Goal: Task Accomplishment & Management: Use online tool/utility

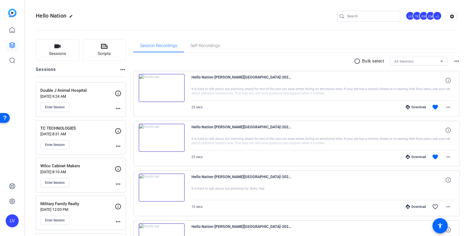
click at [103, 110] on div "Enter Session" at bounding box center [77, 107] width 74 height 9
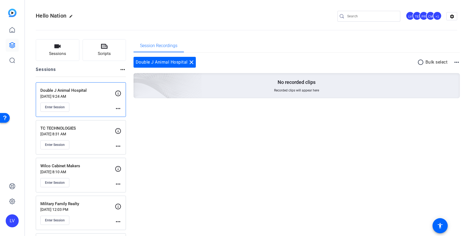
click at [120, 108] on mat-icon "more_horiz" at bounding box center [118, 108] width 7 height 7
click at [125, 113] on span "Edit Session" at bounding box center [131, 116] width 25 height 7
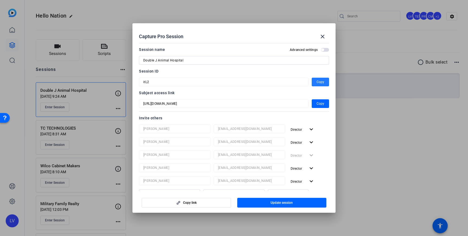
click at [317, 83] on span "Copy" at bounding box center [321, 82] width 8 height 7
click at [123, 18] on div at bounding box center [234, 118] width 468 height 236
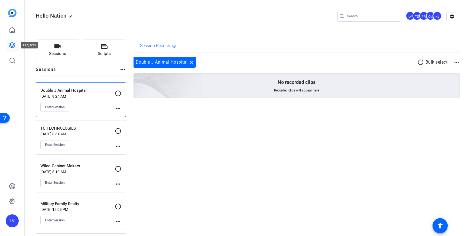
click at [14, 49] on link at bounding box center [12, 45] width 13 height 13
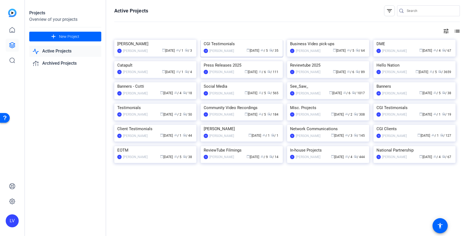
scroll to position [109, 0]
click at [425, 82] on img at bounding box center [415, 82] width 82 height 0
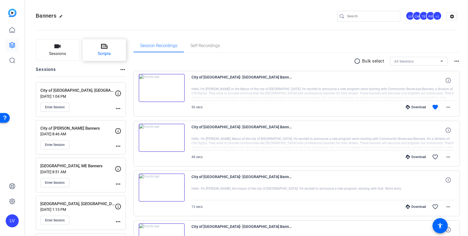
click at [105, 53] on span "Scripts" at bounding box center [104, 54] width 13 height 6
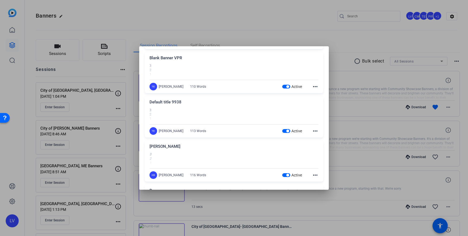
scroll to position [193, 0]
click at [190, 87] on div "110 Words" at bounding box center [198, 87] width 16 height 4
click at [261, 64] on div "Blank Banner VPR" at bounding box center [234, 60] width 169 height 9
click at [313, 87] on mat-icon "more_horiz" at bounding box center [315, 87] width 7 height 7
click at [315, 95] on button "Edit" at bounding box center [327, 95] width 30 height 7
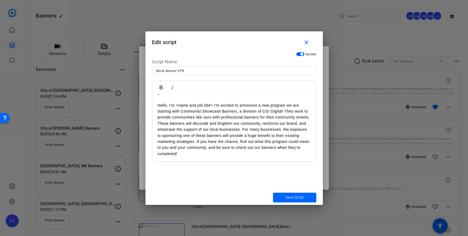
scroll to position [22, 0]
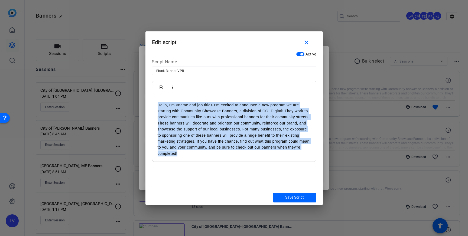
drag, startPoint x: 178, startPoint y: 155, endPoint x: 156, endPoint y: 106, distance: 53.7
click at [156, 106] on div "3 2 1 Hello, I’m <name and job title> I’m excited to announce a new program we …" at bounding box center [234, 117] width 164 height 90
copy p "Hello, I’m <name and job title> I’m excited to announce a new program we are st…"
click at [196, 106] on p "Hello, I’m <name and job title> I’m excited to announce a new program we are st…" at bounding box center [234, 129] width 153 height 55
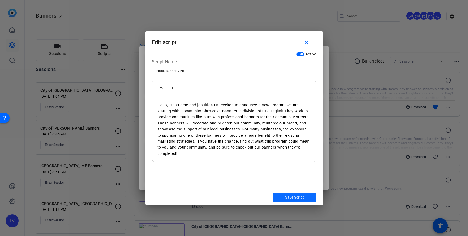
click at [292, 193] on span "submit" at bounding box center [294, 197] width 43 height 13
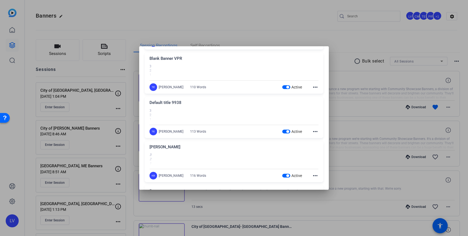
scroll to position [0, 0]
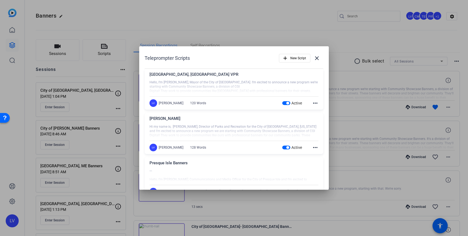
click at [245, 23] on div at bounding box center [234, 118] width 468 height 236
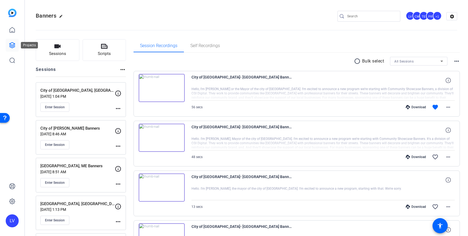
click at [10, 46] on icon at bounding box center [11, 45] width 5 height 5
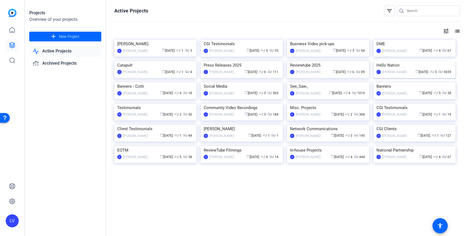
click at [408, 61] on img at bounding box center [415, 61] width 82 height 0
click at [241, 104] on img at bounding box center [242, 104] width 82 height 0
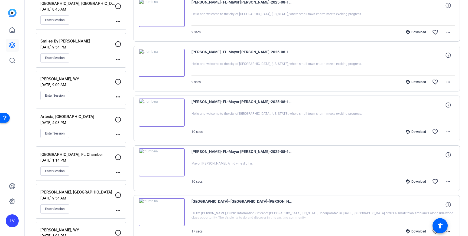
scroll to position [139, 0]
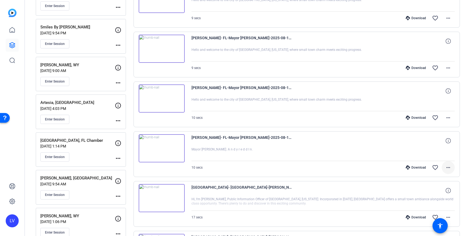
click at [452, 168] on span at bounding box center [448, 167] width 13 height 13
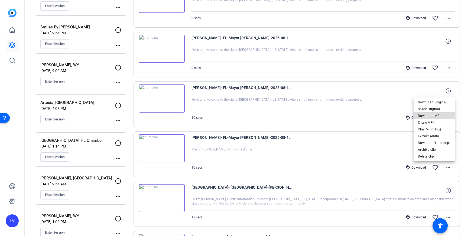
click at [443, 115] on span "Download MP4" at bounding box center [434, 116] width 33 height 7
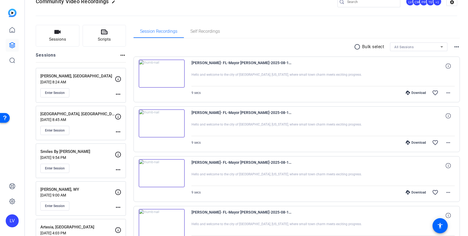
scroll to position [12, 0]
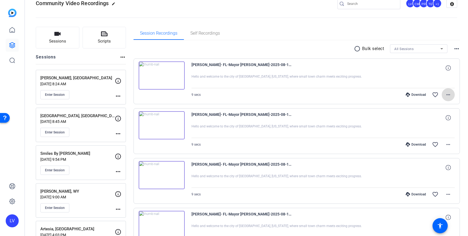
click at [451, 92] on mat-icon "more_horiz" at bounding box center [448, 95] width 7 height 7
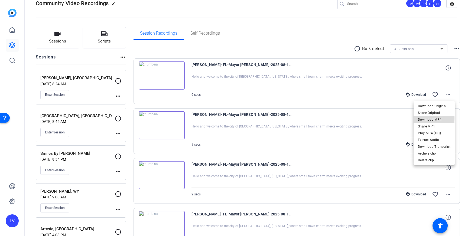
click at [433, 118] on span "Download MP4" at bounding box center [434, 119] width 33 height 7
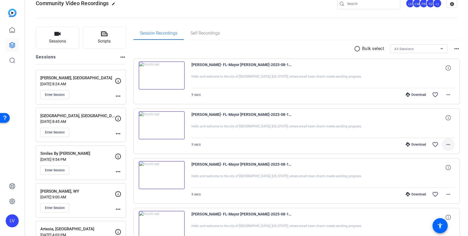
click at [452, 143] on span at bounding box center [448, 144] width 13 height 13
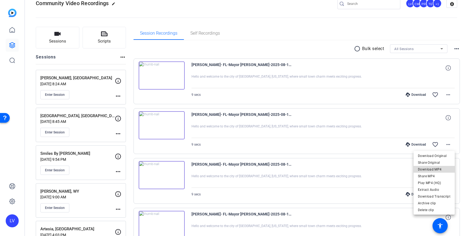
click at [437, 170] on span "Download MP4" at bounding box center [434, 169] width 33 height 7
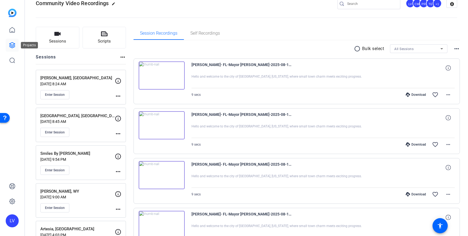
click at [11, 45] on icon at bounding box center [12, 45] width 7 height 7
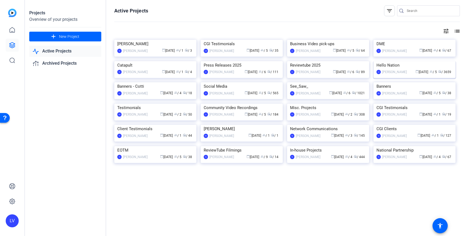
click at [409, 61] on img at bounding box center [415, 61] width 82 height 0
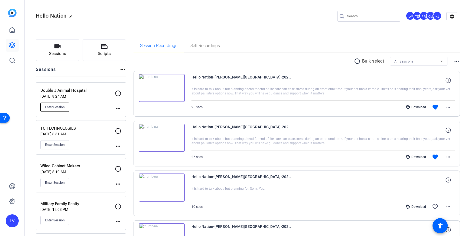
click at [54, 108] on span "Enter Session" at bounding box center [55, 107] width 20 height 4
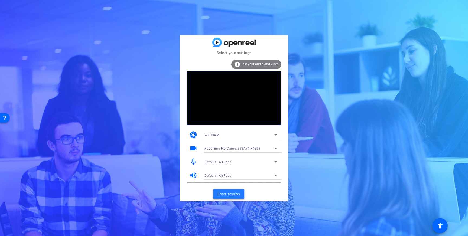
click at [233, 193] on span "Enter session" at bounding box center [229, 195] width 22 height 6
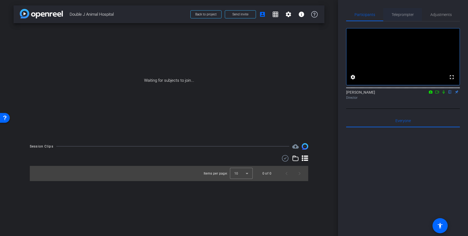
click at [399, 15] on span "Teleprompter" at bounding box center [403, 15] width 22 height 4
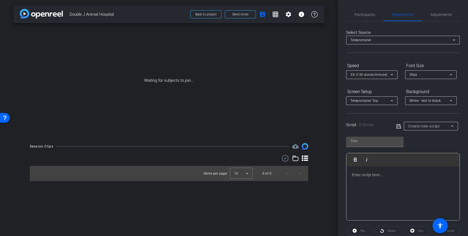
click at [392, 184] on div at bounding box center [402, 194] width 113 height 54
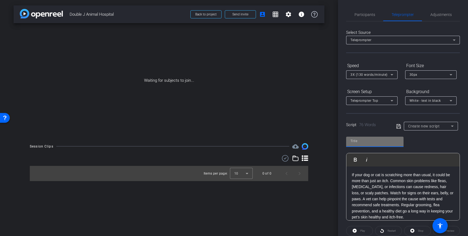
click at [371, 144] on input "text" at bounding box center [374, 141] width 49 height 7
type input "Double J"
click at [398, 128] on icon at bounding box center [398, 126] width 5 height 7
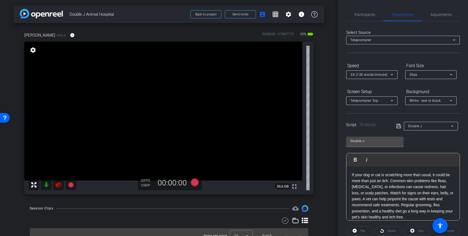
click at [59, 186] on icon at bounding box center [58, 185] width 7 height 7
click at [359, 15] on span "Participants" at bounding box center [365, 15] width 21 height 4
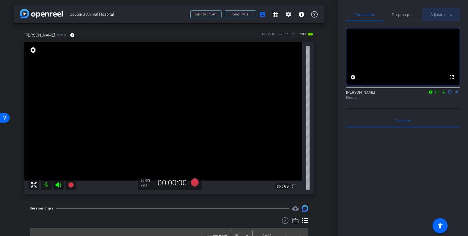
click at [440, 15] on span "Adjustments" at bounding box center [440, 15] width 21 height 4
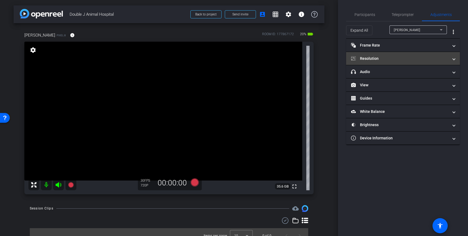
click at [439, 63] on mat-expansion-panel-header "Resolution" at bounding box center [403, 58] width 114 height 13
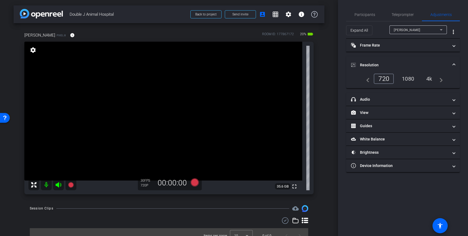
click at [408, 79] on div "1080" at bounding box center [408, 78] width 20 height 9
click at [397, 14] on span "Teleprompter" at bounding box center [403, 15] width 22 height 4
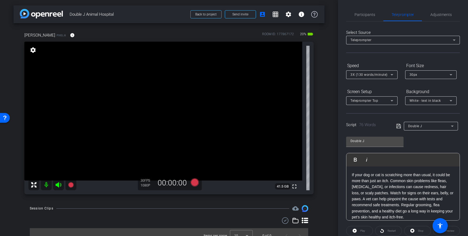
click at [397, 126] on icon at bounding box center [398, 126] width 5 height 7
click at [370, 17] on span "Participants" at bounding box center [365, 14] width 21 height 13
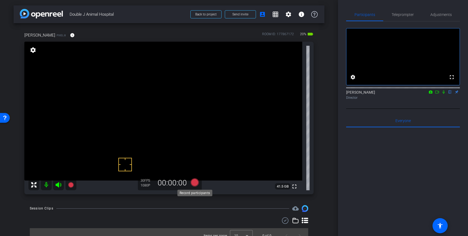
click at [195, 183] on icon at bounding box center [195, 182] width 8 height 8
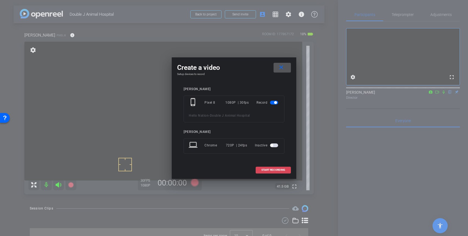
click at [270, 169] on span "START RECORDING" at bounding box center [273, 170] width 24 height 3
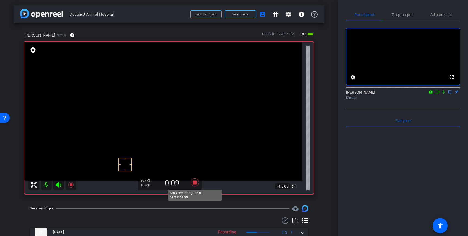
click at [195, 183] on icon at bounding box center [195, 182] width 8 height 8
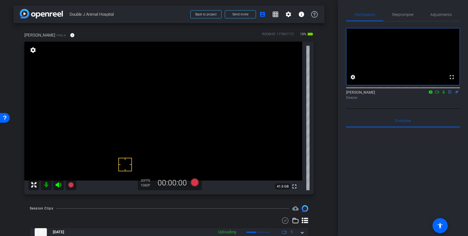
scroll to position [7, 0]
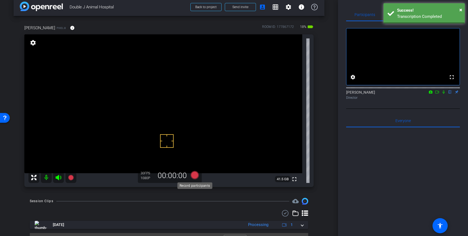
click at [194, 178] on icon at bounding box center [195, 175] width 8 height 8
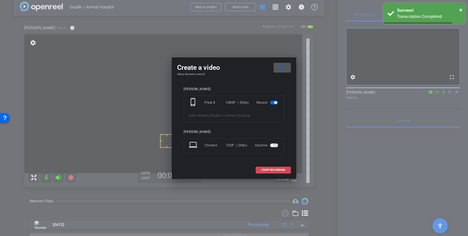
click at [277, 171] on span "START RECORDING" at bounding box center [273, 170] width 24 height 3
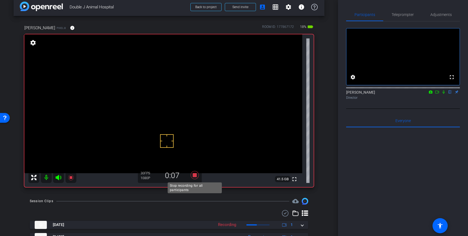
click at [196, 176] on icon at bounding box center [195, 175] width 8 height 8
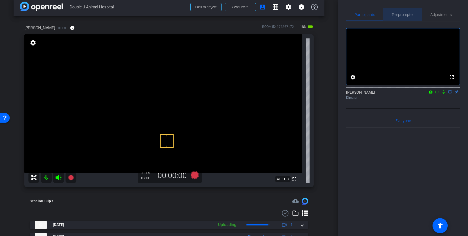
click at [395, 16] on span "Teleprompter" at bounding box center [403, 15] width 22 height 4
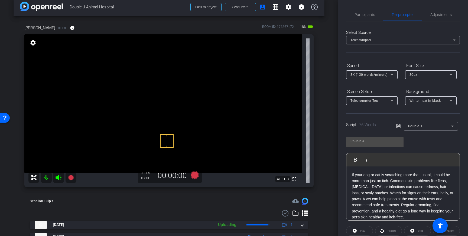
scroll to position [60, 0]
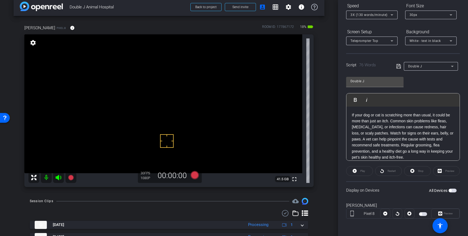
click at [452, 192] on span "button" at bounding box center [453, 191] width 8 height 4
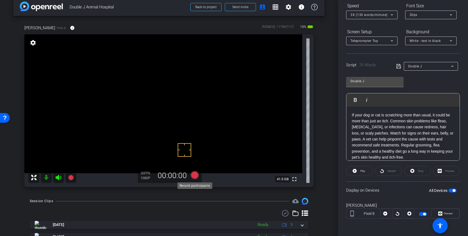
click at [195, 176] on icon at bounding box center [195, 175] width 8 height 8
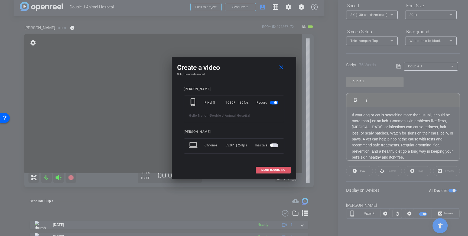
click at [266, 168] on span at bounding box center [273, 170] width 35 height 13
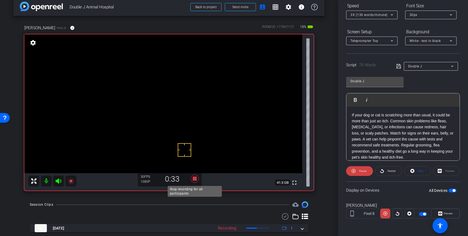
click at [195, 178] on icon at bounding box center [195, 179] width 8 height 8
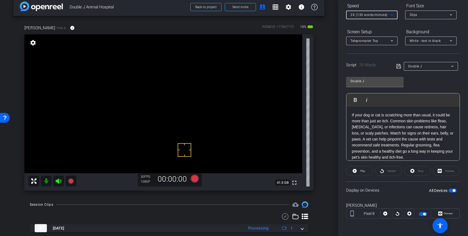
click at [387, 15] on span "3X (130 words/minute)" at bounding box center [368, 15] width 37 height 4
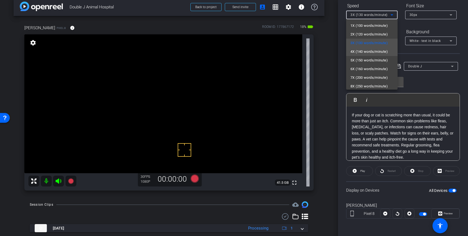
click at [370, 51] on span "4X (140 words/minute)" at bounding box center [368, 51] width 37 height 7
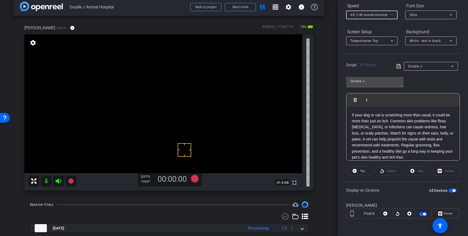
click at [396, 66] on icon at bounding box center [398, 66] width 5 height 7
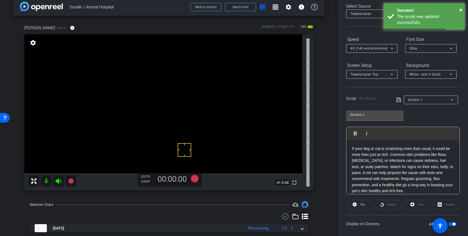
scroll to position [0, 0]
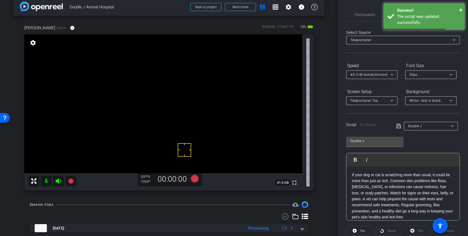
click at [375, 3] on div "Participants Teleprompter Adjustments settings Louis Voss flip Director Everyon…" at bounding box center [403, 118] width 130 height 236
click at [425, 3] on div "× Success! The script was updated successfully." at bounding box center [424, 16] width 81 height 27
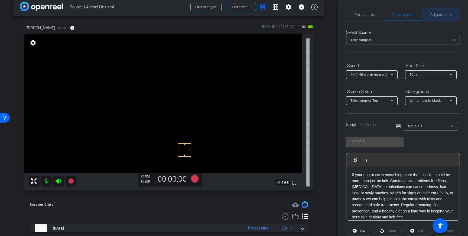
click at [444, 17] on span "Adjustments" at bounding box center [440, 14] width 21 height 13
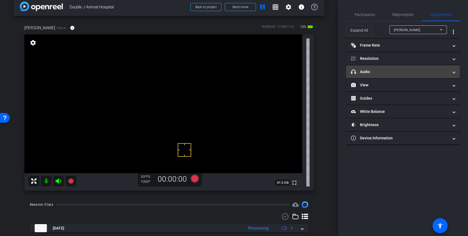
click at [427, 72] on mat-panel-title "headphone icon Audio" at bounding box center [400, 72] width 98 height 6
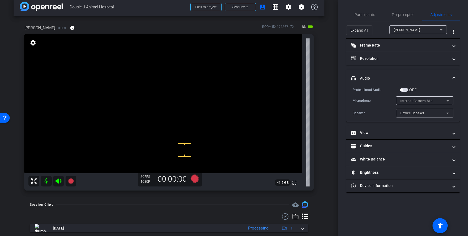
click at [404, 90] on span "button" at bounding box center [404, 90] width 8 height 4
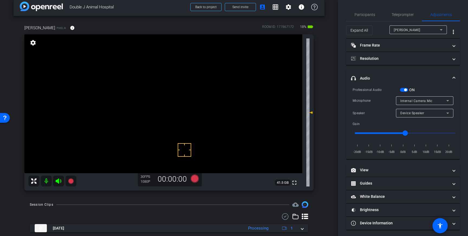
click at [443, 100] on div "Internal Camera Mic" at bounding box center [423, 101] width 46 height 7
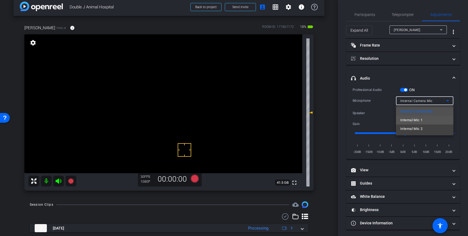
click at [427, 118] on mat-option "Internal Mic 1" at bounding box center [424, 120] width 57 height 9
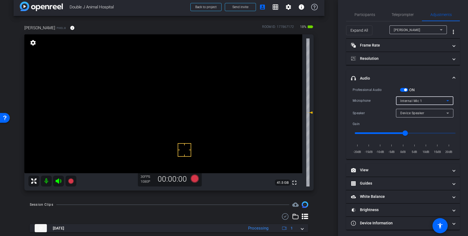
click at [447, 101] on icon at bounding box center [447, 100] width 3 height 1
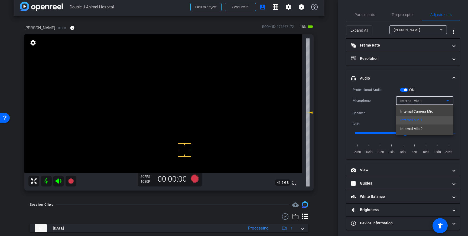
click at [411, 128] on span "Internal Mic 2" at bounding box center [411, 129] width 22 height 7
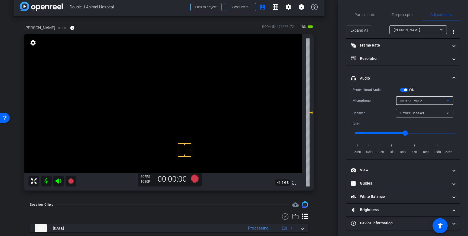
click at [434, 100] on div "Internal Mic 2" at bounding box center [423, 101] width 46 height 7
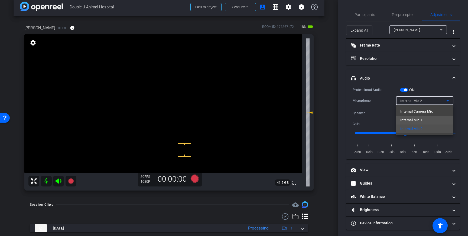
click at [422, 118] on span "Internal Mic 1" at bounding box center [411, 120] width 22 height 7
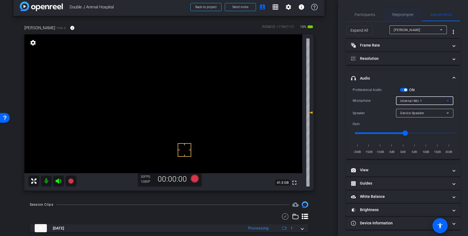
click at [405, 13] on span "Teleprompter" at bounding box center [403, 15] width 22 height 4
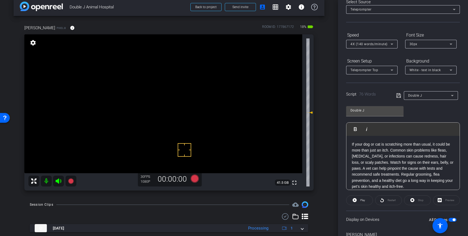
scroll to position [39, 0]
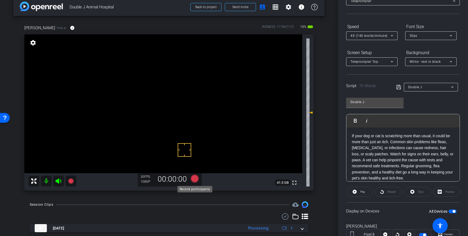
click at [197, 178] on icon at bounding box center [195, 179] width 8 height 8
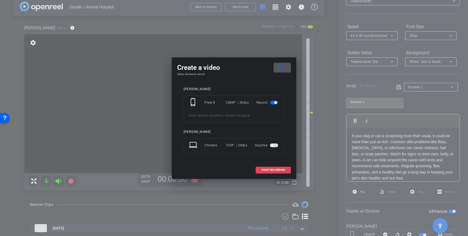
click at [261, 169] on span at bounding box center [273, 170] width 35 height 13
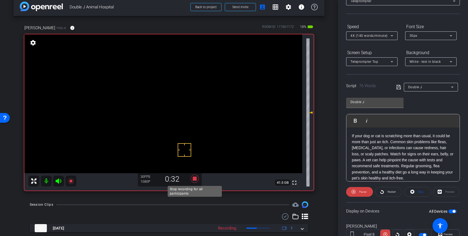
click at [196, 179] on icon at bounding box center [195, 179] width 8 height 8
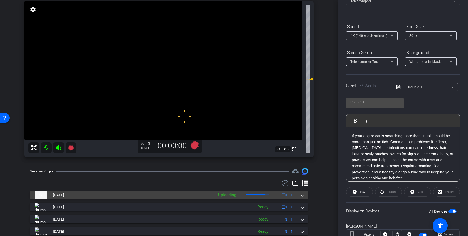
click at [303, 199] on div "Aug 14, 2025 Uploading 1 Aug 14, 2025 Ready 1 Aug 14, 2025 Ready 1 Aug 14, 2025…" at bounding box center [169, 213] width 278 height 45
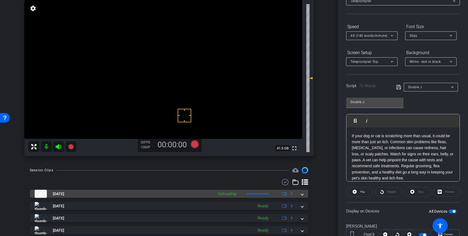
click at [303, 196] on span at bounding box center [302, 194] width 2 height 6
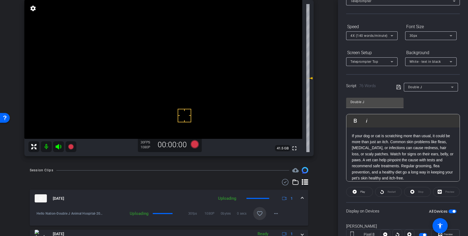
click at [262, 212] on mat-icon "favorite_border" at bounding box center [260, 213] width 7 height 7
click at [196, 144] on icon at bounding box center [195, 144] width 8 height 8
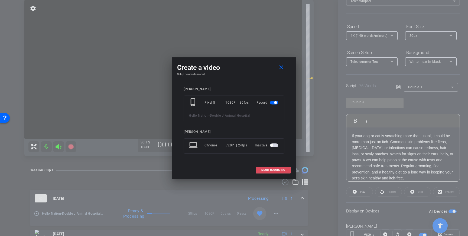
drag, startPoint x: 274, startPoint y: 172, endPoint x: 310, endPoint y: 142, distance: 46.2
click at [274, 172] on span at bounding box center [273, 170] width 35 height 13
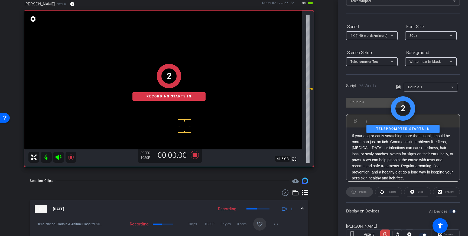
scroll to position [26, 0]
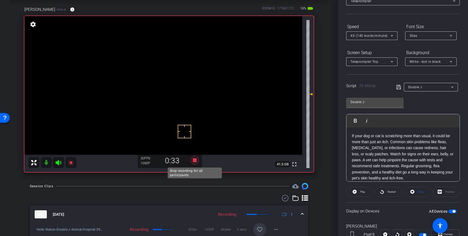
click at [196, 161] on icon at bounding box center [195, 160] width 8 height 8
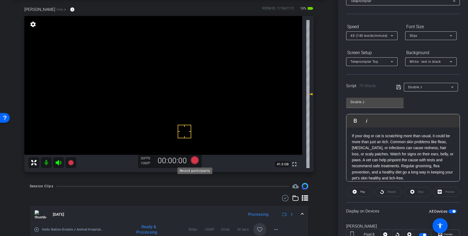
click at [195, 162] on icon at bounding box center [195, 160] width 8 height 8
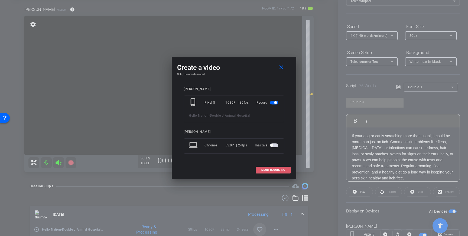
click at [283, 170] on span "START RECORDING" at bounding box center [273, 170] width 24 height 3
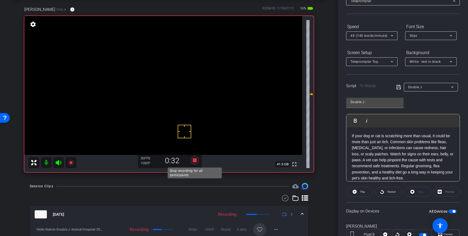
click at [194, 163] on icon at bounding box center [194, 160] width 13 height 10
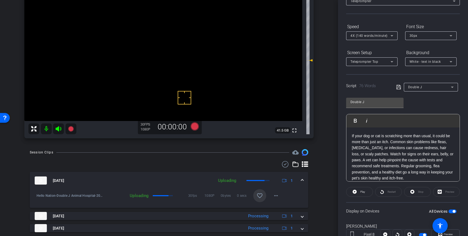
scroll to position [61, 0]
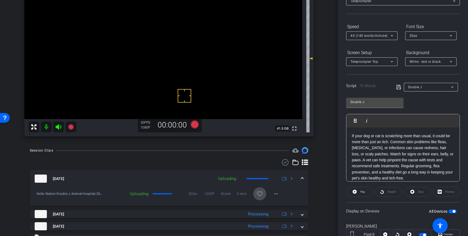
click at [260, 196] on mat-icon "favorite_border" at bounding box center [260, 194] width 7 height 7
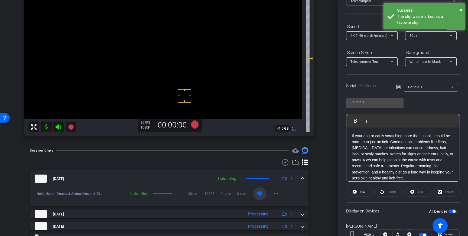
click at [302, 180] on span at bounding box center [302, 179] width 2 height 6
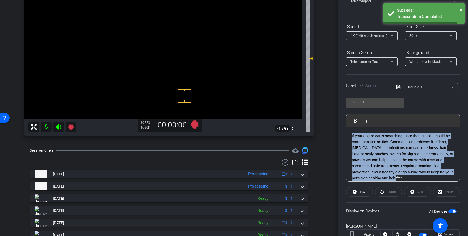
drag, startPoint x: 378, startPoint y: 179, endPoint x: 352, endPoint y: 137, distance: 49.7
click at [352, 137] on p "If your dog or cat is scratching more than usual, it could be more than just an…" at bounding box center [403, 157] width 102 height 48
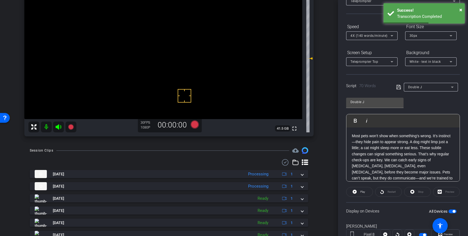
drag, startPoint x: 397, startPoint y: 86, endPoint x: 408, endPoint y: 90, distance: 11.8
click at [397, 87] on icon at bounding box center [398, 87] width 5 height 7
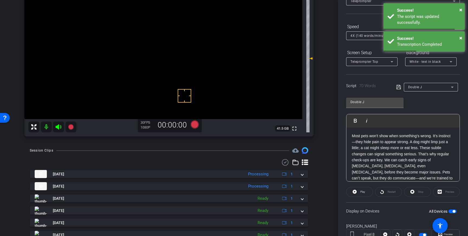
scroll to position [60, 0]
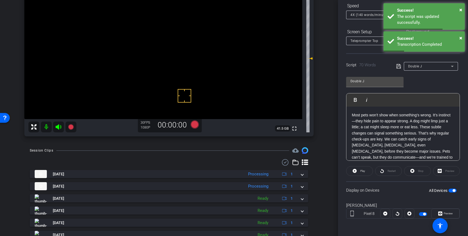
click at [452, 191] on button "All Devices" at bounding box center [453, 191] width 8 height 4
click at [452, 190] on span "button" at bounding box center [453, 191] width 8 height 4
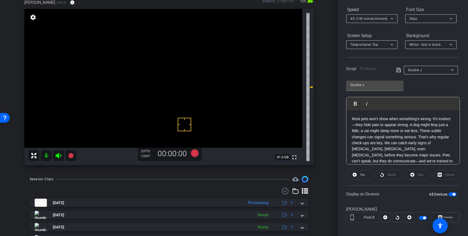
scroll to position [32, 0]
click at [193, 155] on icon at bounding box center [195, 154] width 8 height 8
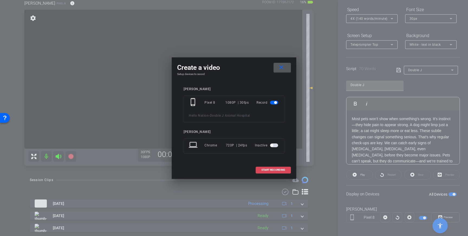
click at [277, 173] on span at bounding box center [273, 170] width 35 height 13
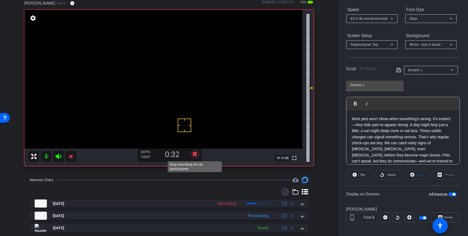
click at [193, 152] on icon at bounding box center [194, 154] width 13 height 10
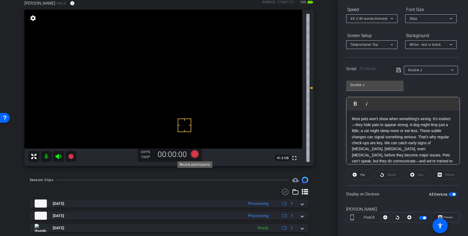
click at [194, 154] on icon at bounding box center [195, 154] width 8 height 8
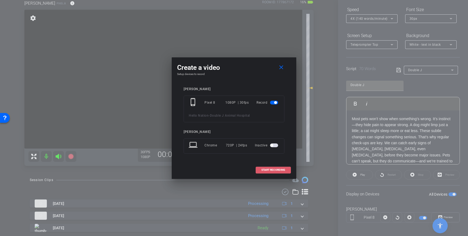
click at [275, 166] on span at bounding box center [273, 170] width 35 height 13
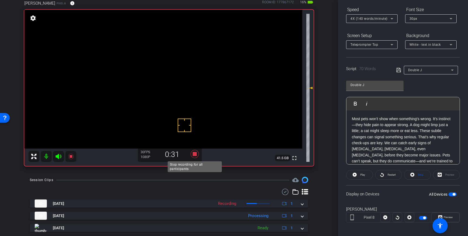
click at [194, 156] on icon at bounding box center [195, 154] width 8 height 8
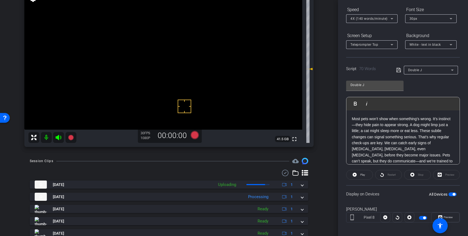
scroll to position [59, 0]
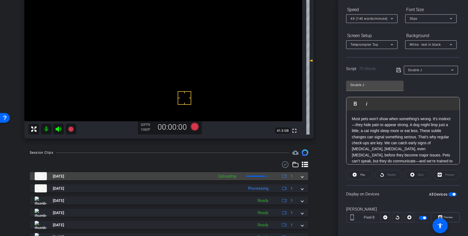
click at [302, 177] on span at bounding box center [302, 177] width 2 height 6
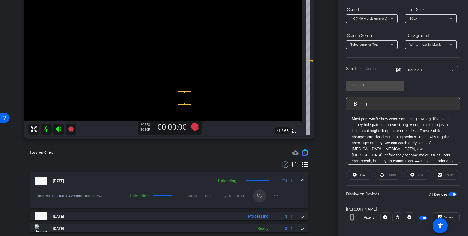
click at [260, 196] on mat-icon "favorite_border" at bounding box center [260, 196] width 7 height 7
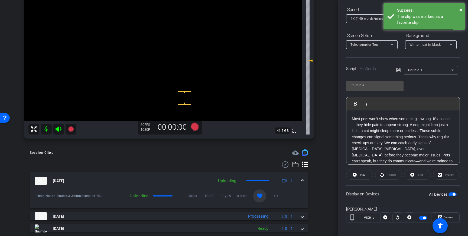
click at [302, 181] on span at bounding box center [302, 181] width 2 height 6
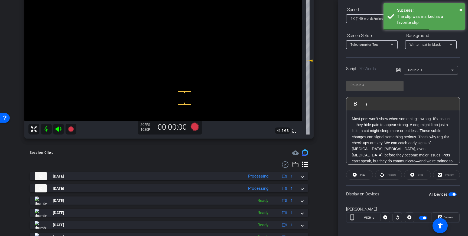
click at [454, 193] on span "button" at bounding box center [454, 194] width 3 height 3
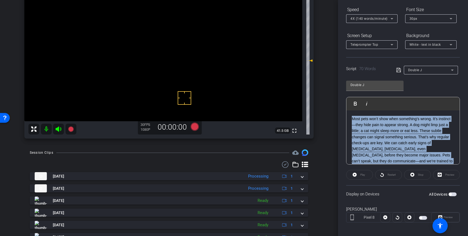
drag, startPoint x: 420, startPoint y: 161, endPoint x: 352, endPoint y: 120, distance: 79.6
click at [352, 120] on p "Most pets won’t show when something’s wrong. It’s instinct—they hide pain to ap…" at bounding box center [403, 143] width 102 height 55
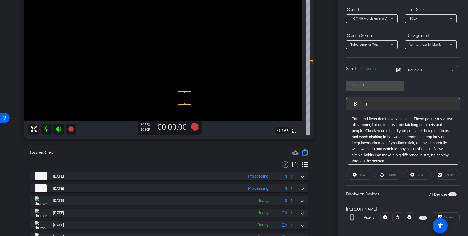
click at [398, 71] on icon at bounding box center [398, 70] width 5 height 7
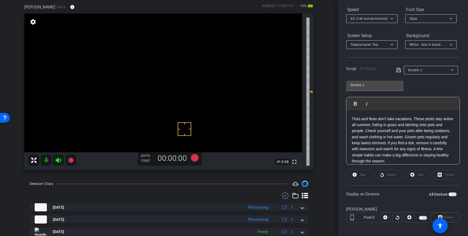
scroll to position [27, 0]
click at [455, 194] on span "button" at bounding box center [453, 195] width 8 height 4
click at [194, 161] on icon at bounding box center [195, 159] width 8 height 8
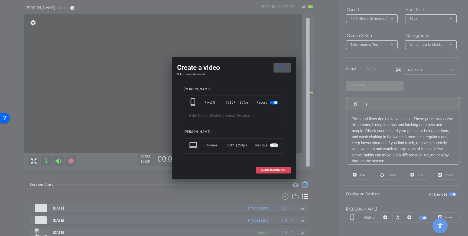
click at [266, 167] on span at bounding box center [273, 170] width 35 height 13
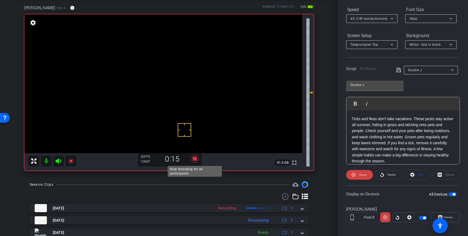
click at [196, 159] on icon at bounding box center [195, 159] width 8 height 8
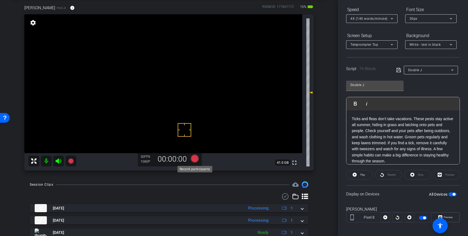
click at [193, 159] on icon at bounding box center [195, 159] width 8 height 8
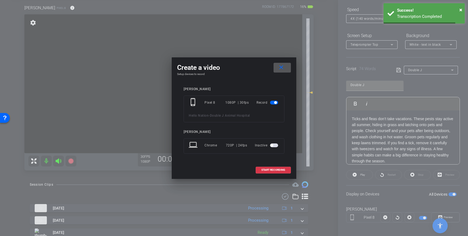
drag, startPoint x: 264, startPoint y: 170, endPoint x: 295, endPoint y: 151, distance: 36.1
click at [266, 169] on span "START RECORDING" at bounding box center [273, 170] width 24 height 3
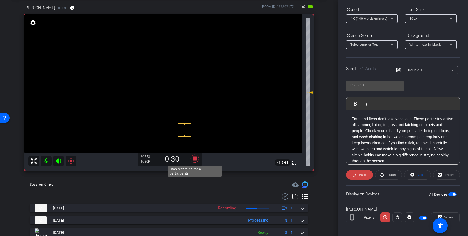
click at [195, 158] on icon at bounding box center [195, 159] width 8 height 8
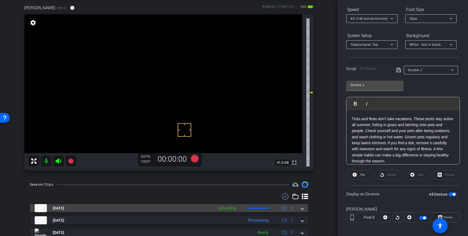
drag, startPoint x: 301, startPoint y: 209, endPoint x: 297, endPoint y: 216, distance: 8.4
click at [301, 209] on span at bounding box center [302, 209] width 2 height 6
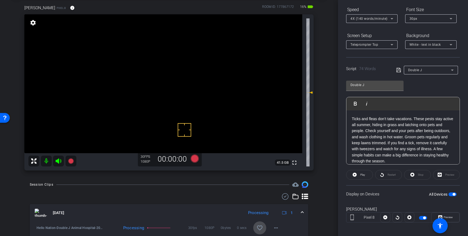
click at [262, 229] on mat-icon "favorite_border" at bounding box center [260, 228] width 7 height 7
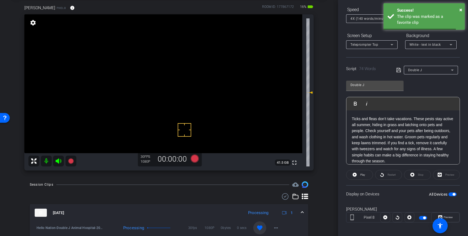
click at [302, 212] on span at bounding box center [302, 213] width 2 height 6
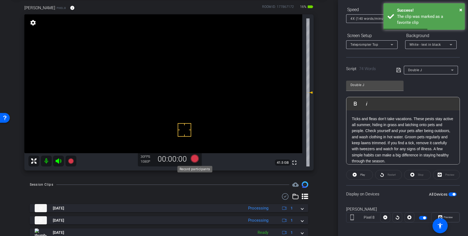
click at [196, 157] on icon at bounding box center [195, 159] width 8 height 8
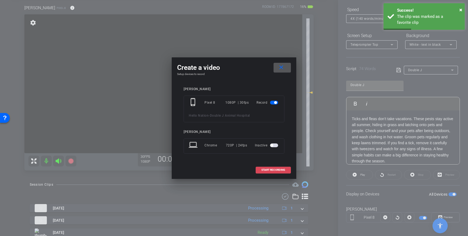
click at [278, 169] on span "START RECORDING" at bounding box center [273, 170] width 24 height 3
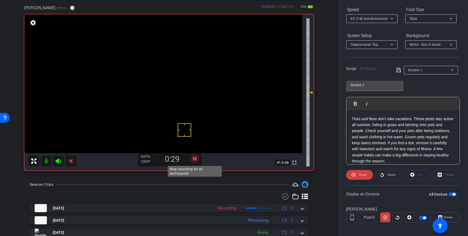
click at [196, 158] on icon at bounding box center [195, 159] width 8 height 8
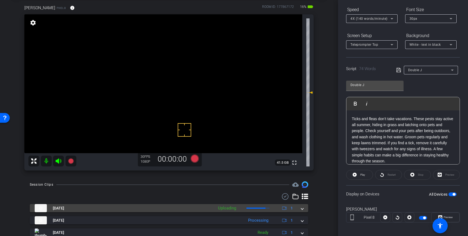
click at [301, 209] on div "Aug 14, 2025 Uploading 1" at bounding box center [168, 208] width 267 height 8
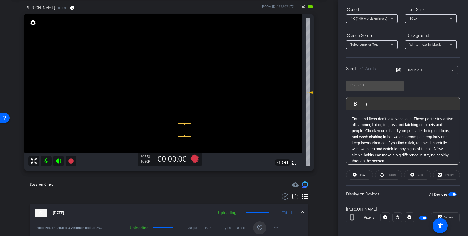
click at [262, 226] on mat-icon "favorite_border" at bounding box center [260, 228] width 7 height 7
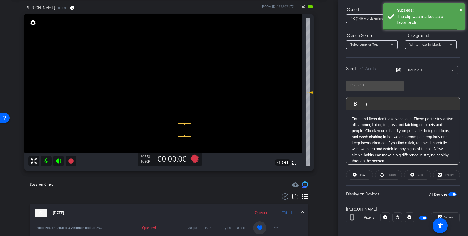
drag, startPoint x: 303, startPoint y: 210, endPoint x: 339, endPoint y: 205, distance: 35.9
click at [303, 210] on mat-expansion-panel-header "Aug 14, 2025 Queued 1" at bounding box center [169, 212] width 278 height 17
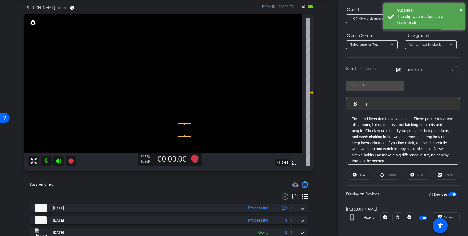
click at [453, 194] on span "button" at bounding box center [454, 194] width 3 height 3
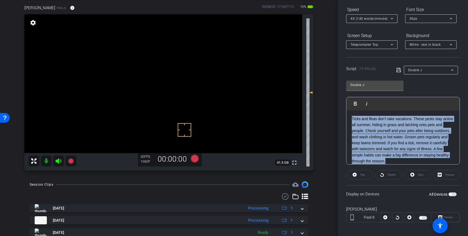
drag, startPoint x: 387, startPoint y: 161, endPoint x: 355, endPoint y: 120, distance: 52.2
click at [352, 119] on p "Ticks and fleas don’t take vacations. These pests stay active all summer, hidin…" at bounding box center [403, 140] width 102 height 48
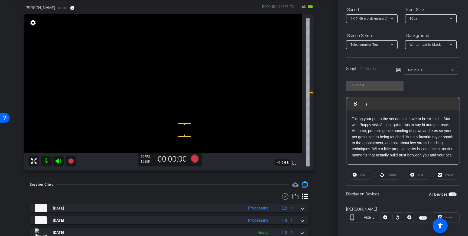
click at [400, 68] on icon at bounding box center [398, 70] width 5 height 7
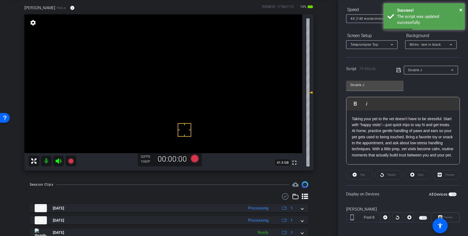
click at [452, 195] on span "button" at bounding box center [453, 195] width 8 height 4
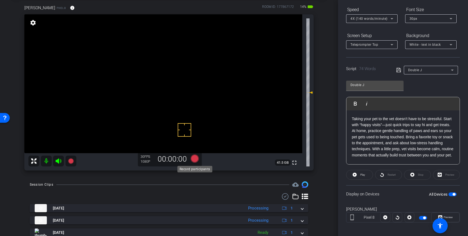
click at [196, 160] on icon at bounding box center [195, 159] width 8 height 8
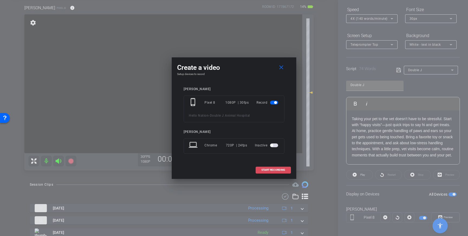
drag, startPoint x: 274, startPoint y: 168, endPoint x: 329, endPoint y: 133, distance: 64.5
click at [275, 169] on span "START RECORDING" at bounding box center [273, 170] width 24 height 3
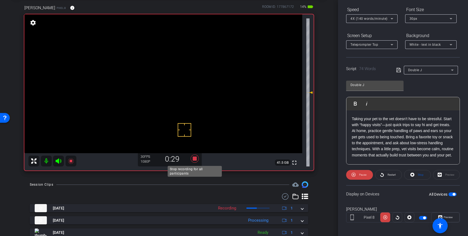
click at [196, 160] on icon at bounding box center [195, 159] width 8 height 8
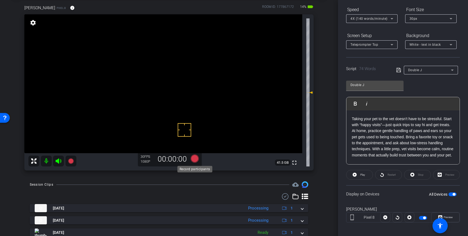
click at [194, 158] on icon at bounding box center [195, 159] width 8 height 8
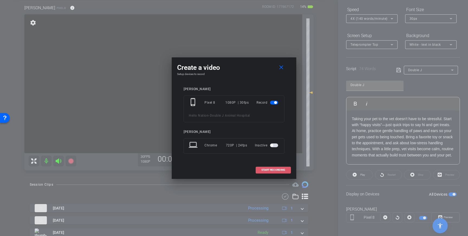
click at [278, 171] on span "START RECORDING" at bounding box center [273, 170] width 24 height 3
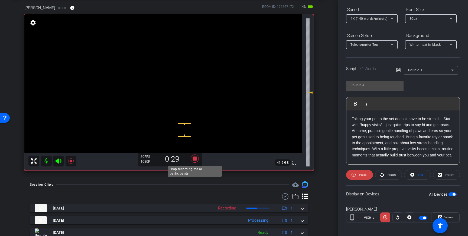
click at [196, 160] on icon at bounding box center [195, 159] width 8 height 8
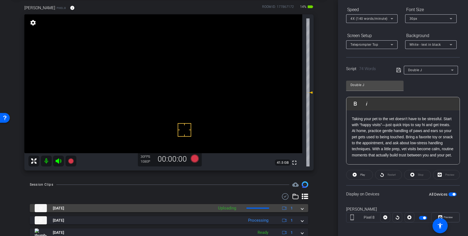
click at [302, 209] on span at bounding box center [302, 209] width 2 height 6
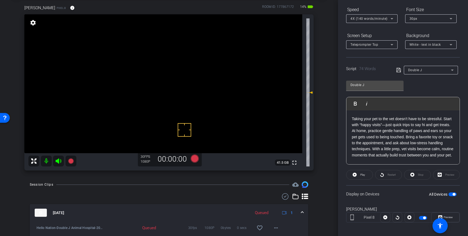
drag, startPoint x: 260, startPoint y: 230, endPoint x: 286, endPoint y: 220, distance: 27.3
click at [261, 230] on mat-icon "favorite_border" at bounding box center [260, 228] width 7 height 7
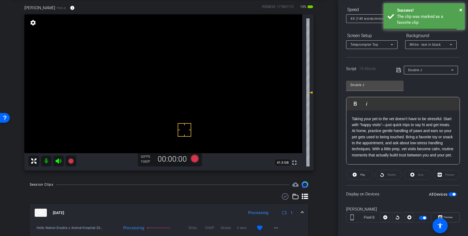
drag, startPoint x: 304, startPoint y: 213, endPoint x: 329, endPoint y: 218, distance: 25.0
click at [304, 213] on mat-expansion-panel-header "Aug 14, 2025 Processing 1" at bounding box center [169, 212] width 278 height 17
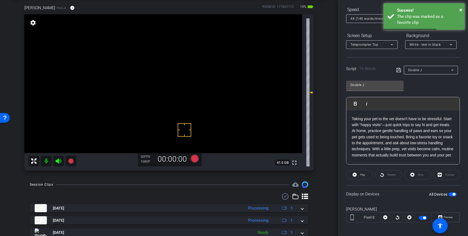
drag, startPoint x: 453, startPoint y: 193, endPoint x: 458, endPoint y: 197, distance: 6.6
click at [453, 194] on span "button" at bounding box center [454, 194] width 3 height 3
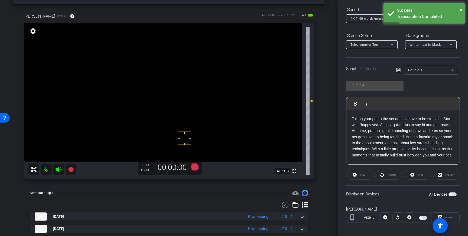
scroll to position [18, 0]
